Goal: Information Seeking & Learning: Learn about a topic

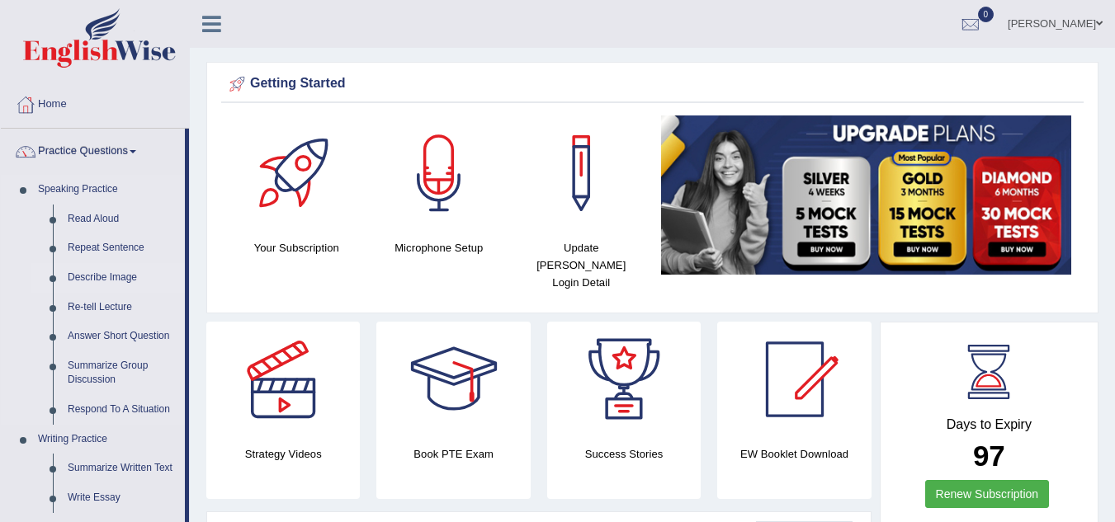
click at [103, 263] on link "Describe Image" at bounding box center [122, 278] width 125 height 30
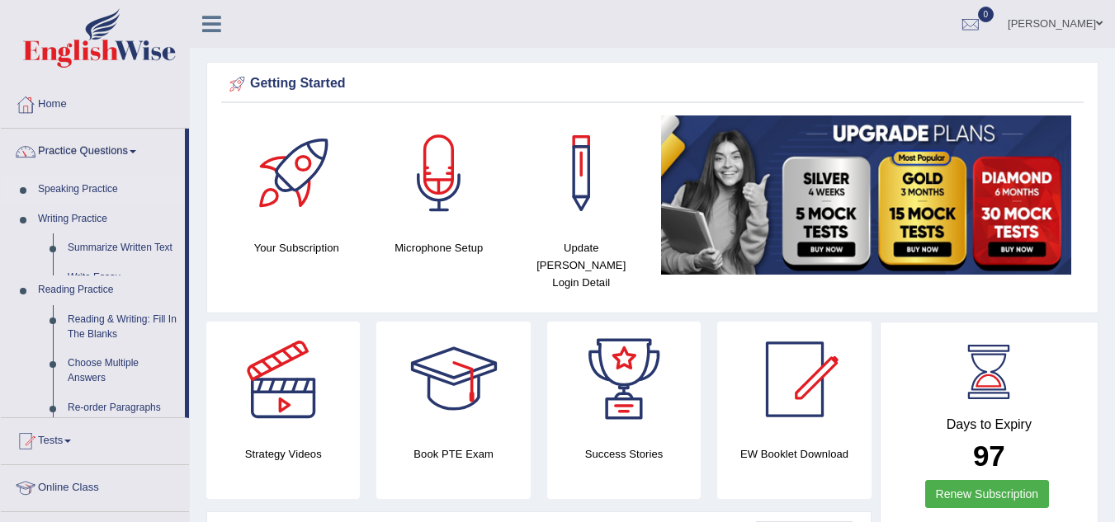
scroll to position [83, 0]
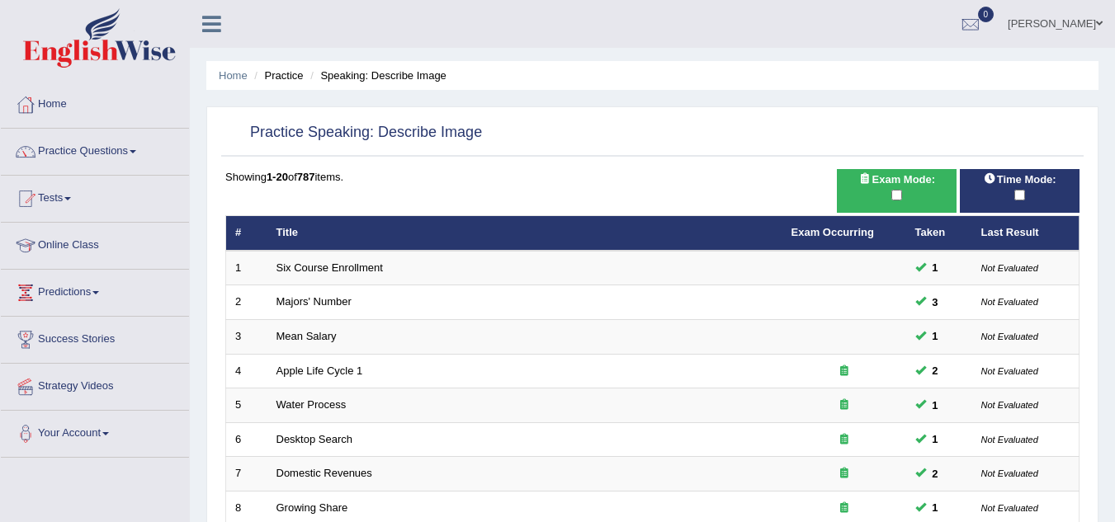
scroll to position [446, 0]
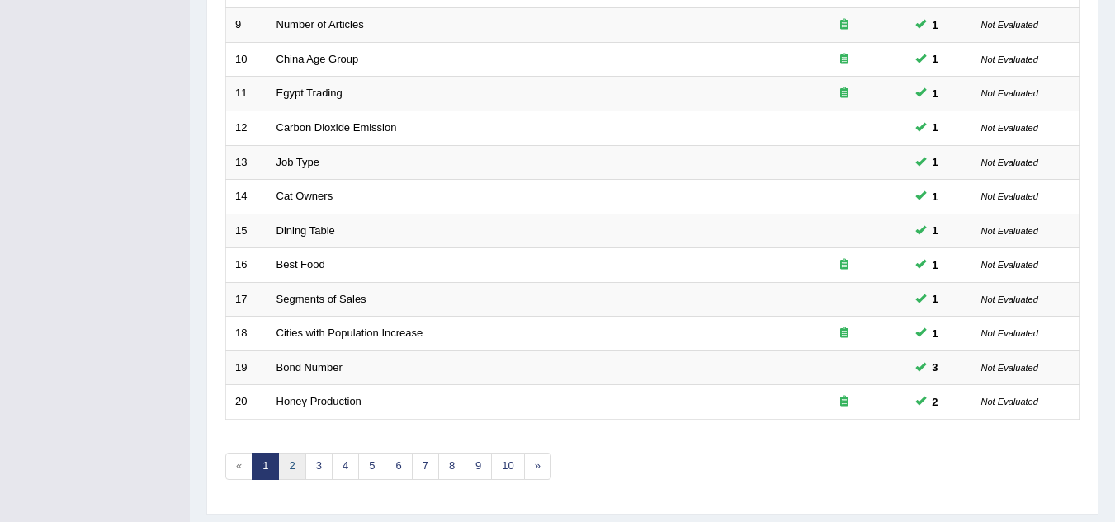
scroll to position [0, 0]
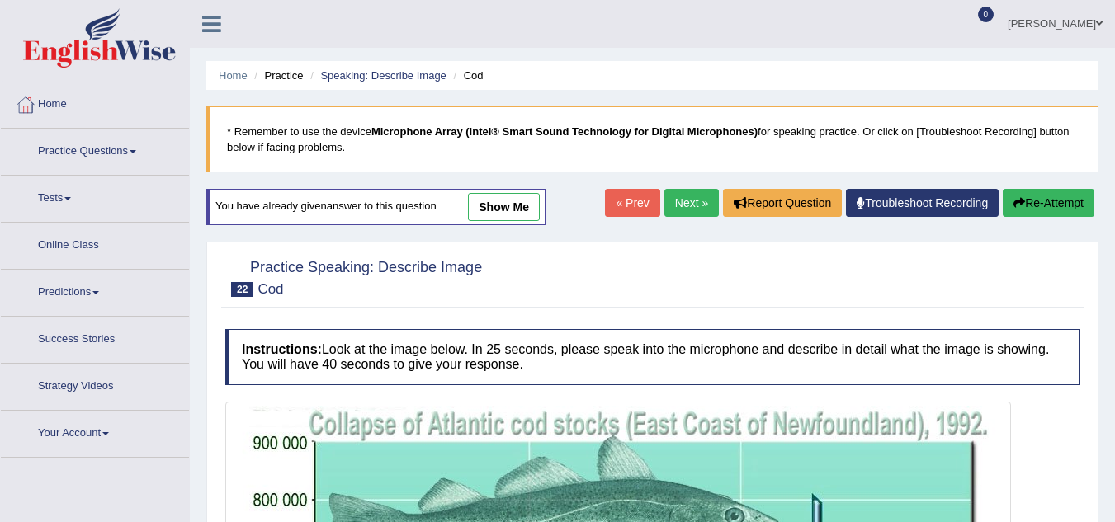
scroll to position [287, 0]
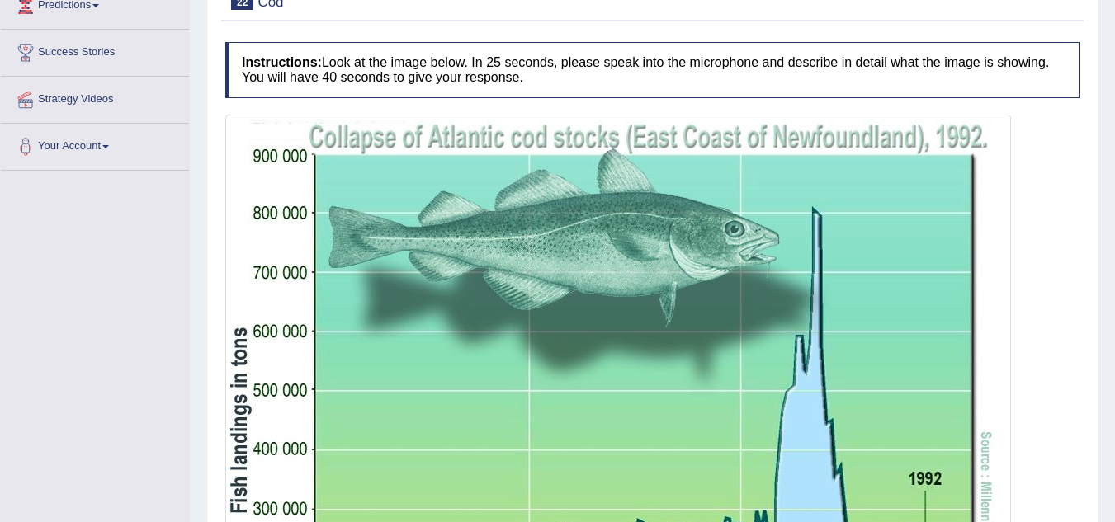
click at [501, 166] on div "Home Practice Speaking: Describe Image Cod * Remember to use the device Microph…" at bounding box center [652, 265] width 925 height 1105
click at [503, 163] on div "Home Practice Speaking: Describe Image Cod * Remember to use the device Microph…" at bounding box center [652, 265] width 925 height 1105
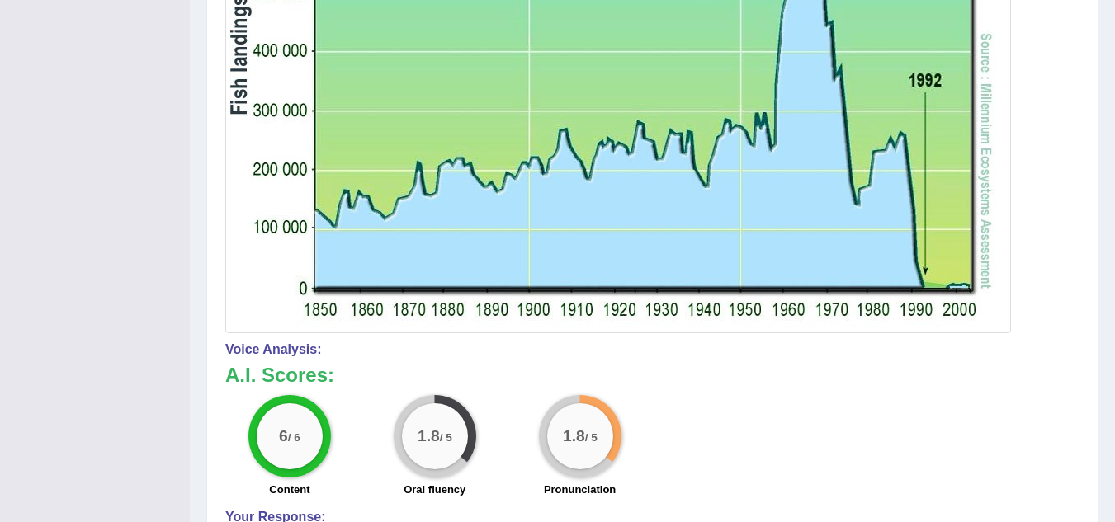
scroll to position [865, 0]
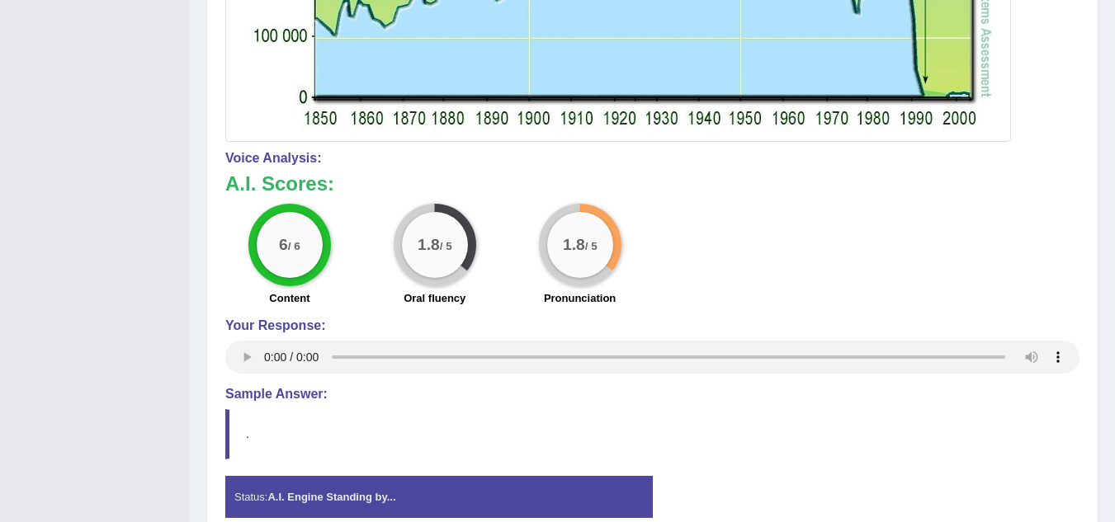
click at [803, 414] on blockquote "." at bounding box center [652, 434] width 854 height 50
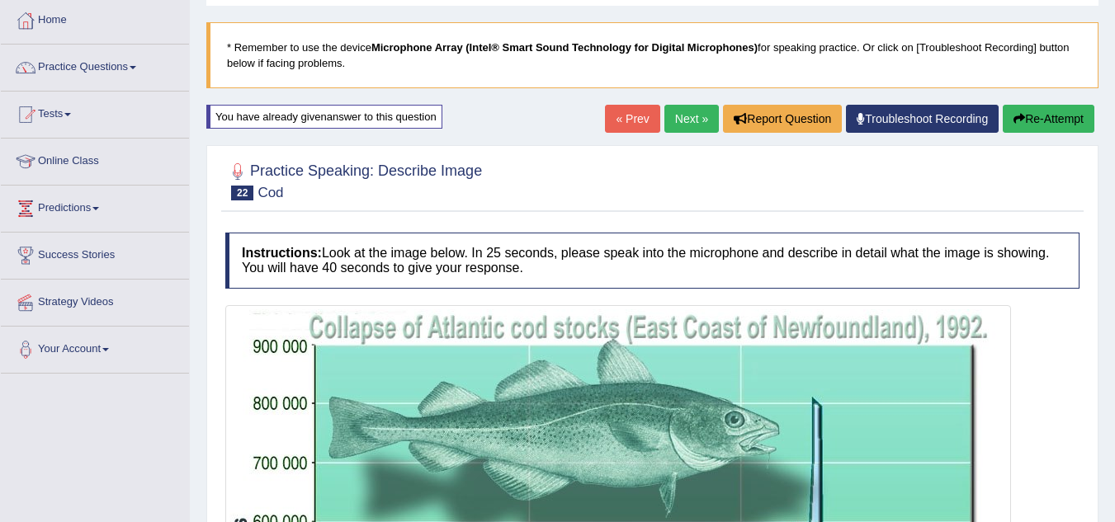
scroll to position [40, 0]
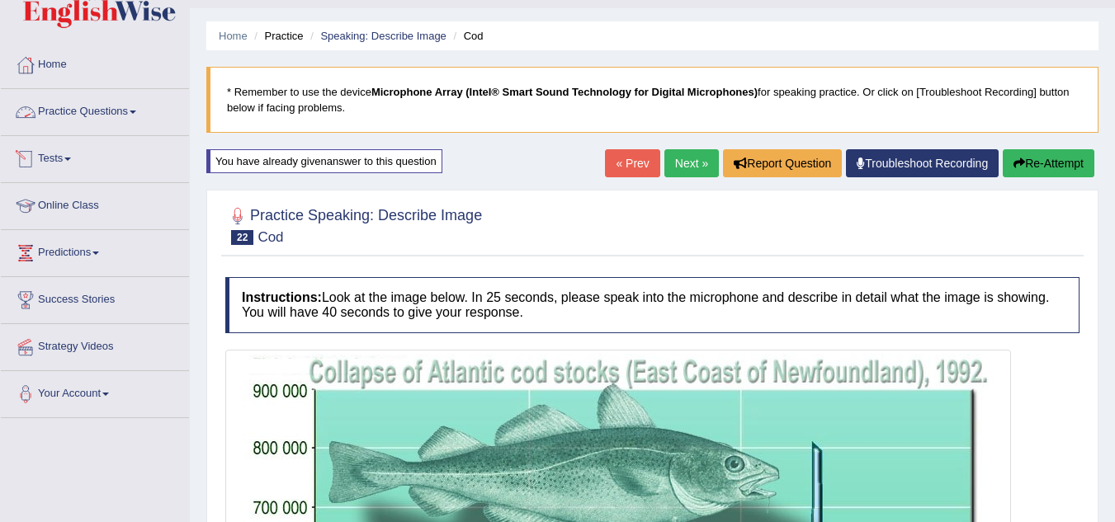
click at [94, 110] on link "Practice Questions" at bounding box center [95, 109] width 188 height 41
